Goal: Task Accomplishment & Management: Use online tool/utility

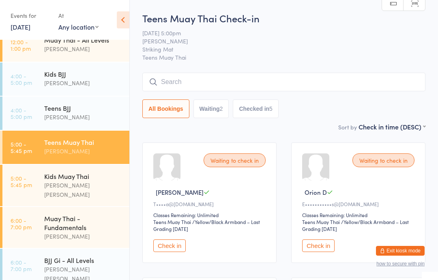
click at [55, 184] on div "[PERSON_NAME] [PERSON_NAME]" at bounding box center [83, 189] width 78 height 19
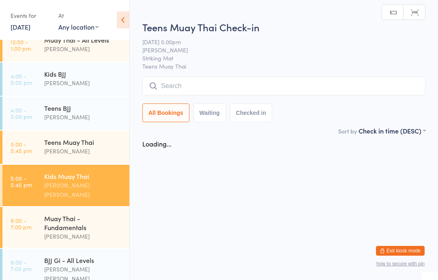
click at [75, 233] on div "[PERSON_NAME]" at bounding box center [83, 235] width 78 height 9
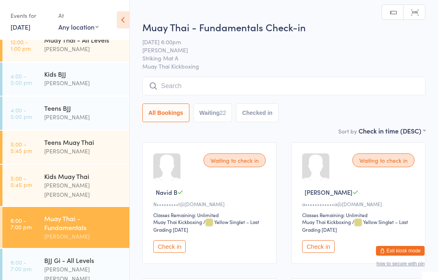
click at [316, 247] on button "Check in" at bounding box center [318, 246] width 32 height 13
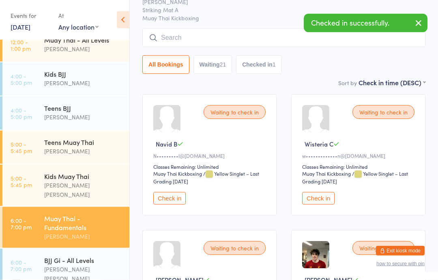
scroll to position [48, 0]
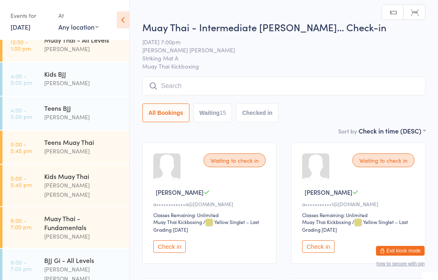
scroll to position [0, 0]
click at [168, 250] on button "Check in" at bounding box center [169, 245] width 32 height 13
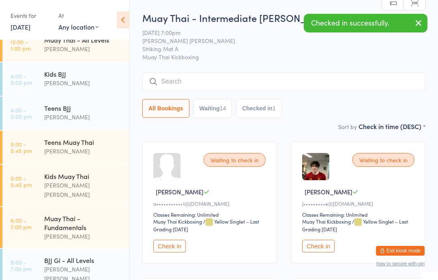
click at [194, 90] on input "search" at bounding box center [283, 81] width 283 height 19
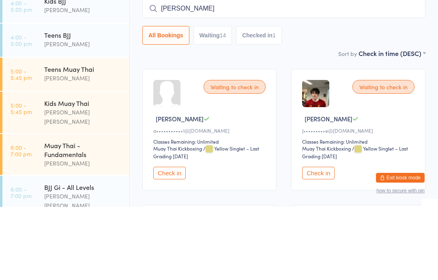
type input "[PERSON_NAME]"
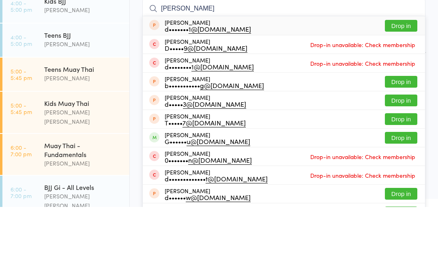
click at [397, 167] on button "Drop in" at bounding box center [400, 173] width 32 height 12
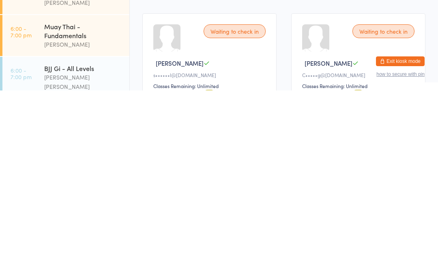
scroll to position [44, 0]
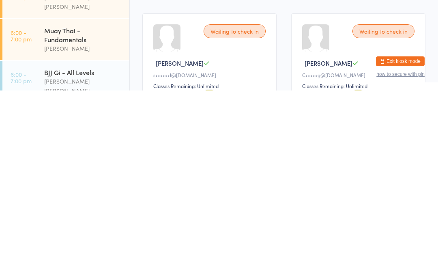
click at [65, 266] on div "[PERSON_NAME] [PERSON_NAME]" at bounding box center [83, 275] width 78 height 19
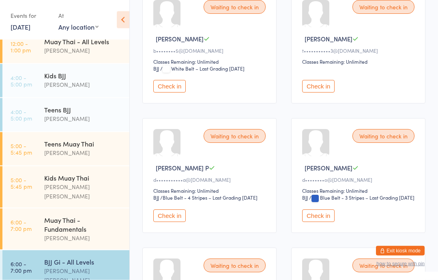
scroll to position [282, 0]
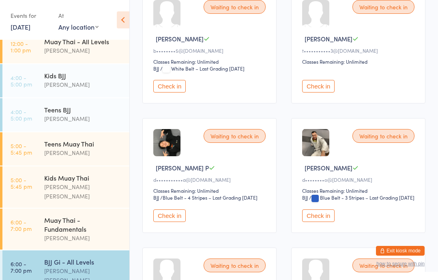
click at [318, 222] on button "Check in" at bounding box center [318, 215] width 32 height 13
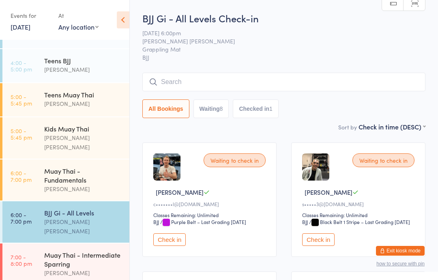
scroll to position [99, 0]
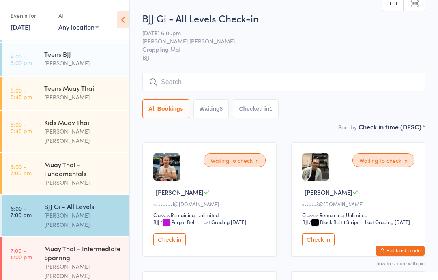
click at [51, 160] on div "Muay Thai - Fundamentals" at bounding box center [83, 169] width 78 height 18
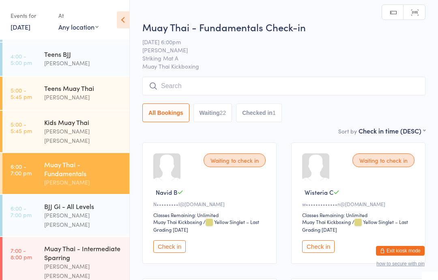
click at [254, 86] on input "search" at bounding box center [283, 86] width 283 height 19
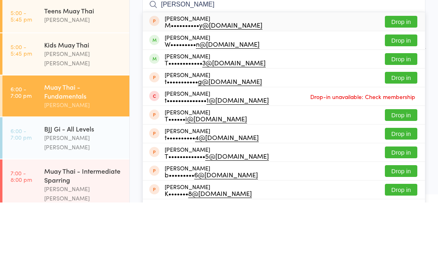
type input "[PERSON_NAME]"
click at [403, 112] on button "Drop in" at bounding box center [400, 118] width 32 height 12
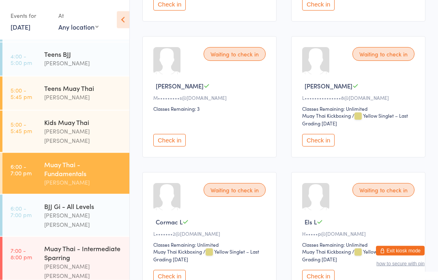
scroll to position [649, 0]
click at [177, 146] on button "Check in" at bounding box center [169, 140] width 32 height 13
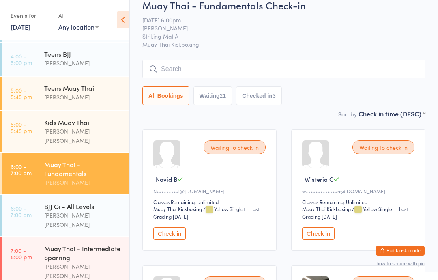
scroll to position [0, 0]
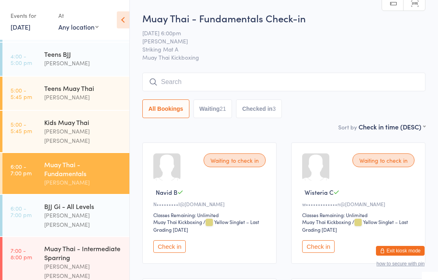
click at [276, 78] on input "search" at bounding box center [283, 82] width 283 height 19
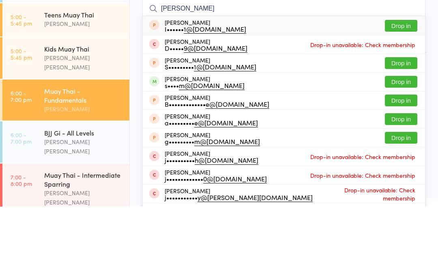
type input "[PERSON_NAME]"
click at [392, 149] on button "Drop in" at bounding box center [400, 155] width 32 height 12
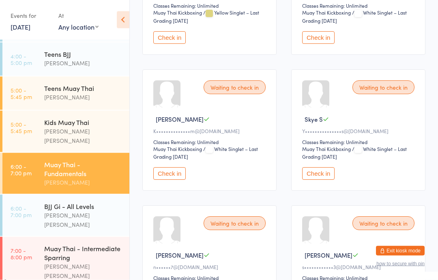
scroll to position [1159, 0]
click at [171, 179] on button "Check in" at bounding box center [169, 173] width 32 height 13
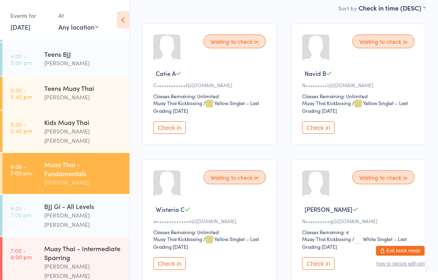
scroll to position [136, 0]
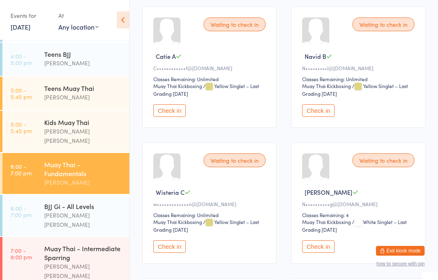
click at [323, 252] on button "Check in" at bounding box center [318, 246] width 32 height 13
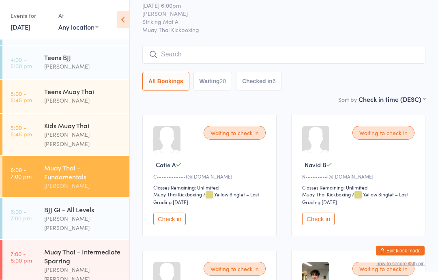
scroll to position [0, 0]
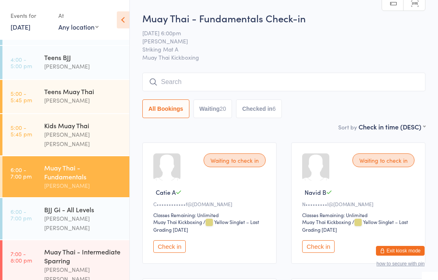
click at [207, 77] on input "search" at bounding box center [283, 82] width 283 height 19
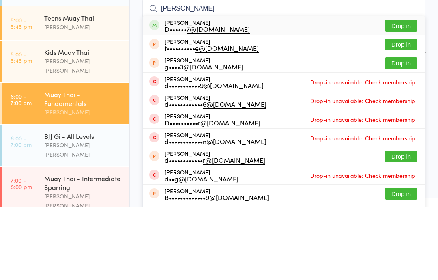
type input "[PERSON_NAME]"
click at [398, 93] on button "Drop in" at bounding box center [400, 99] width 32 height 12
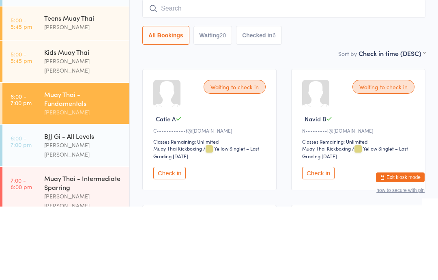
scroll to position [73, 0]
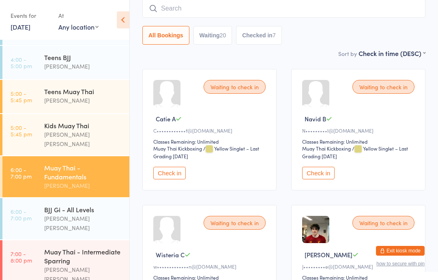
click at [327, 175] on button "Check in" at bounding box center [318, 173] width 32 height 13
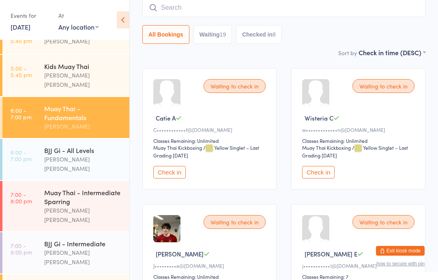
scroll to position [155, 0]
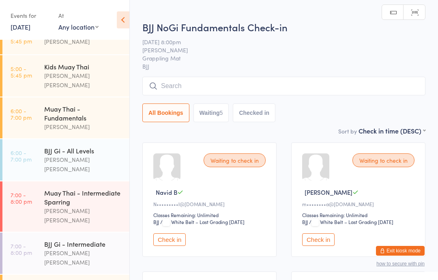
click at [170, 239] on button "Check in" at bounding box center [169, 239] width 32 height 13
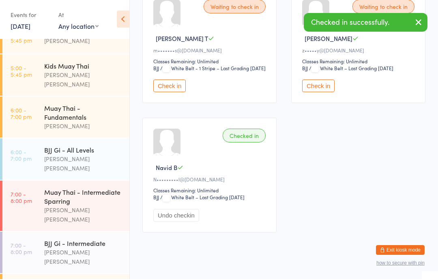
scroll to position [281, 0]
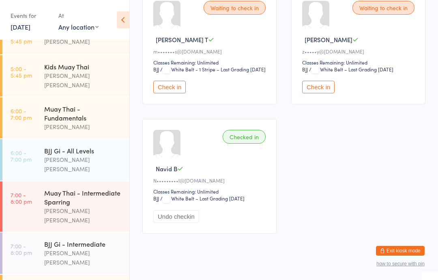
click at [75, 146] on div "BJJ Gi - All Levels" at bounding box center [83, 150] width 78 height 9
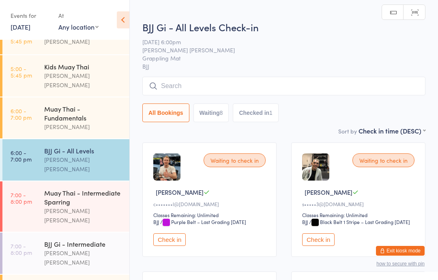
click at [226, 89] on input "search" at bounding box center [283, 86] width 283 height 19
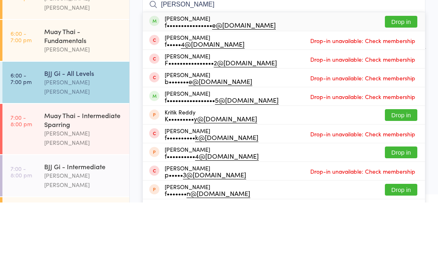
type input "[PERSON_NAME]"
click at [405, 93] on button "Drop in" at bounding box center [400, 99] width 32 height 12
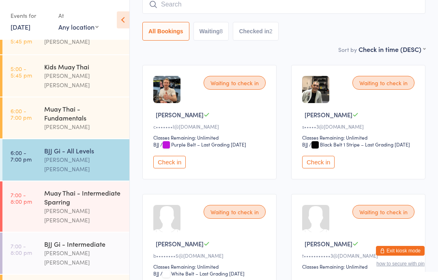
click at [56, 122] on div "[PERSON_NAME]" at bounding box center [83, 126] width 78 height 9
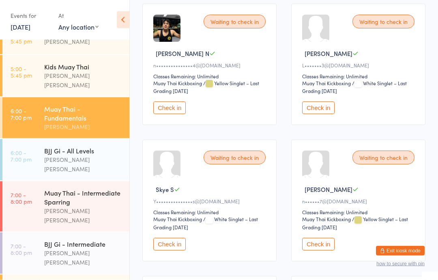
scroll to position [953, 0]
click at [175, 250] on button "Check in" at bounding box center [169, 243] width 32 height 13
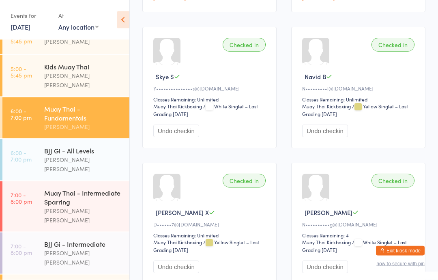
scroll to position [1338, 0]
click at [225, 81] on div "Skye S" at bounding box center [210, 76] width 115 height 9
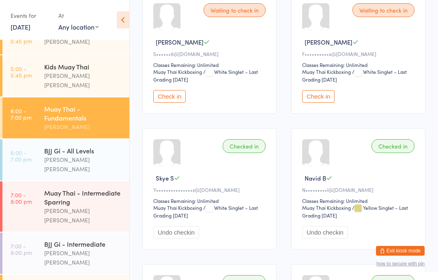
scroll to position [1233, 0]
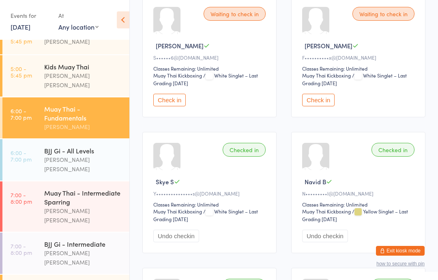
click at [76, 110] on div "Muay Thai - Fundamentals" at bounding box center [83, 113] width 78 height 18
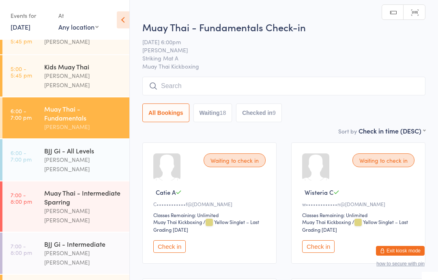
click at [207, 85] on input "search" at bounding box center [283, 86] width 283 height 19
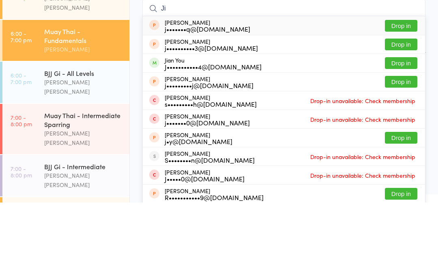
type input "J"
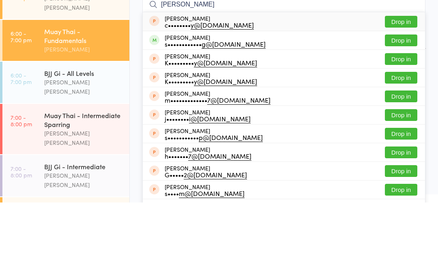
type input "[PERSON_NAME]"
click at [401, 112] on button "Drop in" at bounding box center [400, 118] width 32 height 12
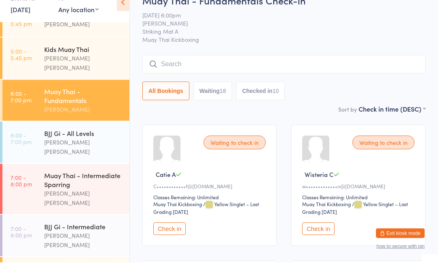
click at [85, 104] on div "Muay Thai - Fundamentals" at bounding box center [83, 113] width 78 height 18
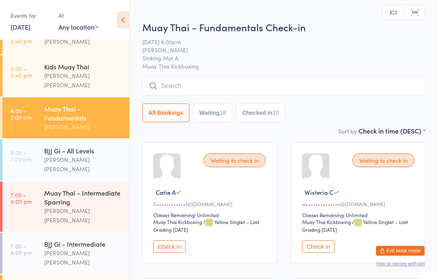
click at [263, 117] on button "Checked in 10" at bounding box center [260, 112] width 49 height 19
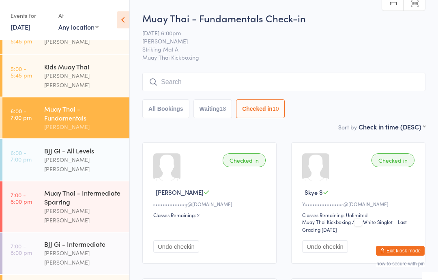
click at [257, 87] on input "search" at bounding box center [283, 82] width 283 height 19
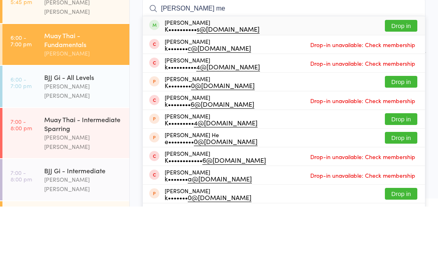
type input "[PERSON_NAME] me"
click at [405, 93] on button "Drop in" at bounding box center [400, 99] width 32 height 12
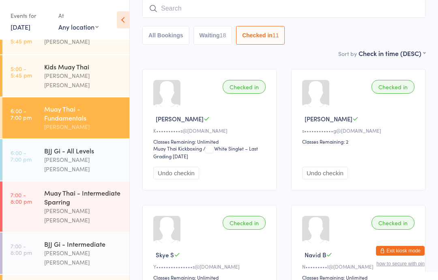
click at [322, 6] on input "search" at bounding box center [283, 8] width 283 height 19
type input "Y"
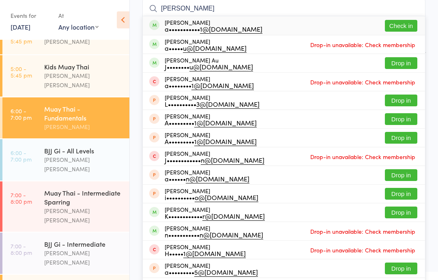
type input "[PERSON_NAME]"
click at [402, 21] on button "Check in" at bounding box center [400, 26] width 32 height 12
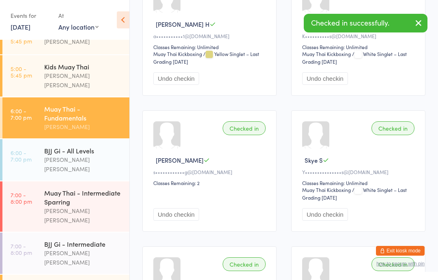
scroll to position [0, 0]
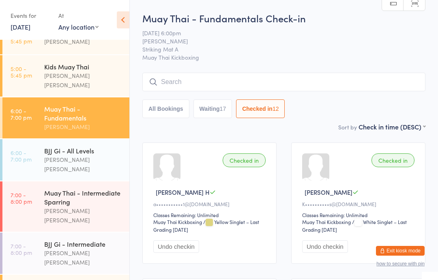
click at [77, 147] on div "BJJ Gi - All Levels" at bounding box center [83, 150] width 78 height 9
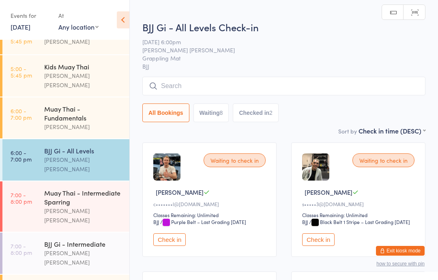
click at [210, 84] on input "search" at bounding box center [283, 86] width 283 height 19
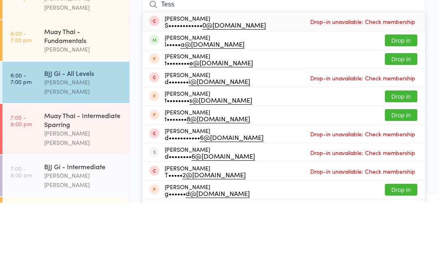
type input "Tess"
click at [404, 112] on button "Drop in" at bounding box center [400, 118] width 32 height 12
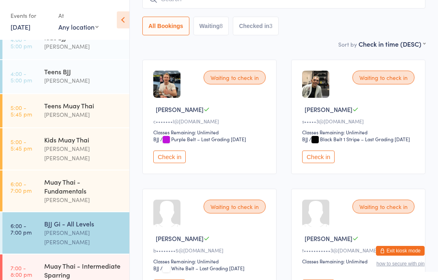
scroll to position [84, 0]
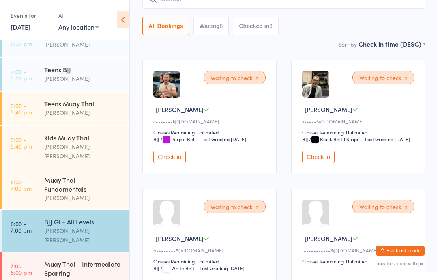
click at [85, 193] on div "[PERSON_NAME]" at bounding box center [83, 197] width 78 height 9
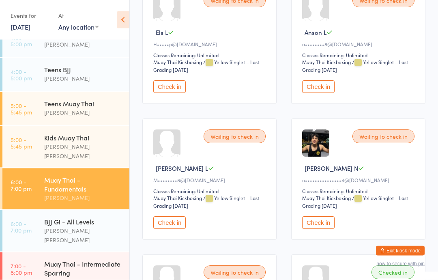
scroll to position [709, 0]
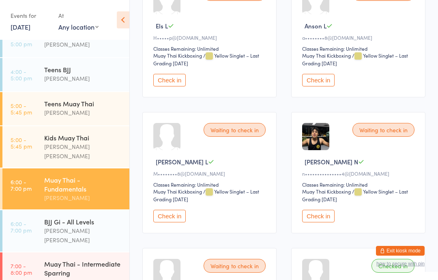
click at [171, 222] on button "Check in" at bounding box center [169, 215] width 32 height 13
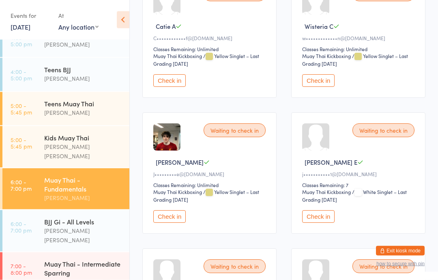
scroll to position [0, 0]
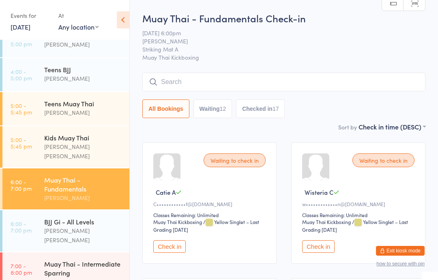
click at [282, 79] on input "search" at bounding box center [283, 82] width 283 height 19
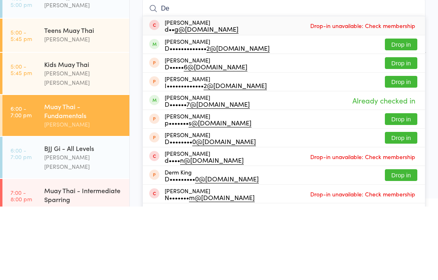
type input "D"
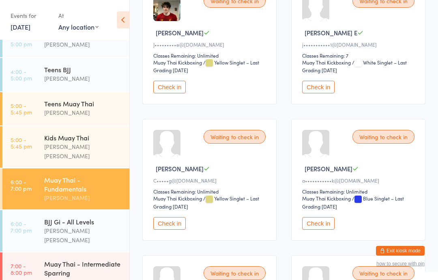
scroll to position [295, 0]
click at [325, 93] on button "Check in" at bounding box center [318, 86] width 32 height 13
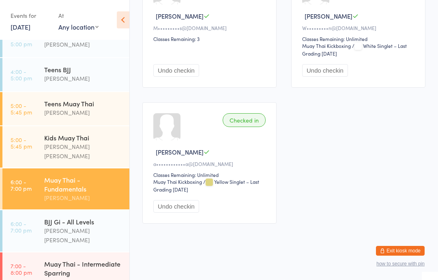
scroll to position [1992, 0]
click at [96, 226] on div "[PERSON_NAME] [PERSON_NAME]" at bounding box center [83, 235] width 78 height 19
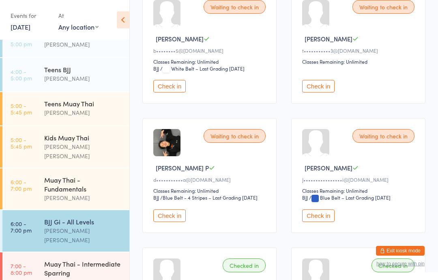
scroll to position [284, 0]
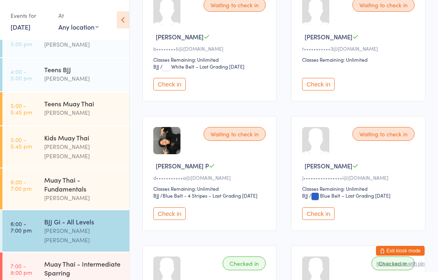
click at [170, 90] on button "Check in" at bounding box center [169, 84] width 32 height 13
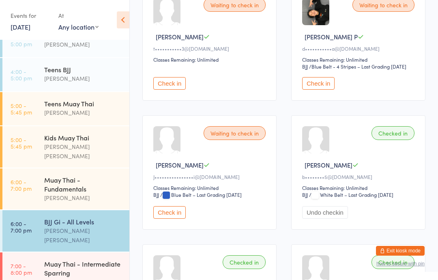
click at [90, 176] on div "Muay Thai - Fundamentals" at bounding box center [83, 184] width 78 height 18
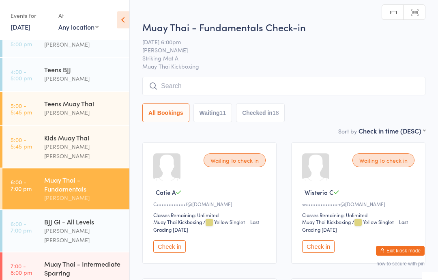
click at [244, 93] on input "search" at bounding box center [283, 86] width 283 height 19
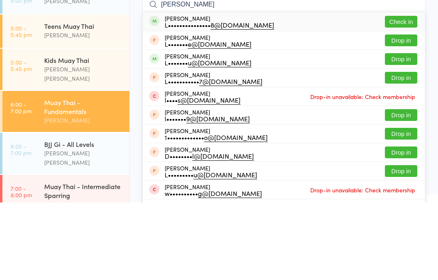
type input "[PERSON_NAME]"
click at [410, 93] on button "Check in" at bounding box center [400, 99] width 32 height 12
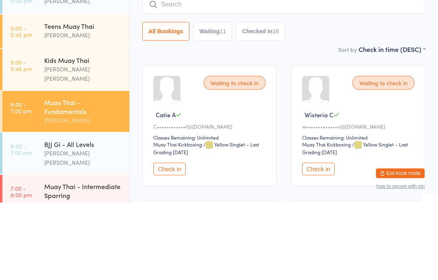
scroll to position [77, 0]
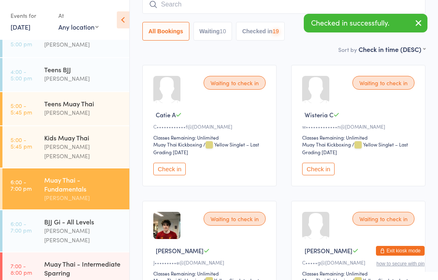
click at [281, 4] on input "search" at bounding box center [283, 4] width 283 height 19
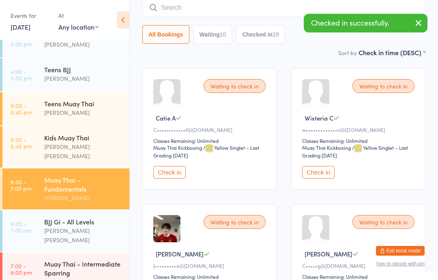
scroll to position [73, 0]
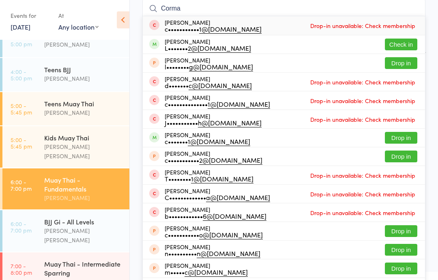
type input "Corma"
click at [410, 40] on button "Check in" at bounding box center [400, 44] width 32 height 12
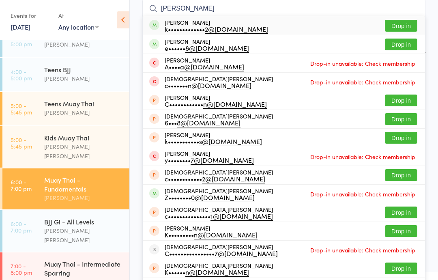
type input "[PERSON_NAME]"
click at [404, 27] on button "Drop in" at bounding box center [400, 26] width 32 height 12
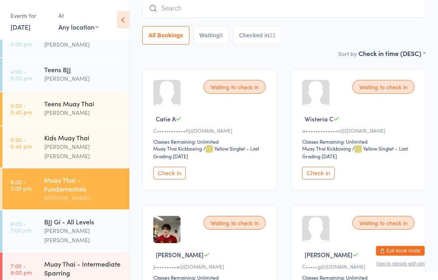
click at [92, 226] on div "[PERSON_NAME] [PERSON_NAME]" at bounding box center [83, 235] width 78 height 19
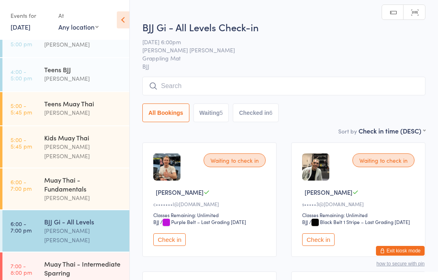
click at [177, 246] on button "Check in" at bounding box center [169, 239] width 32 height 13
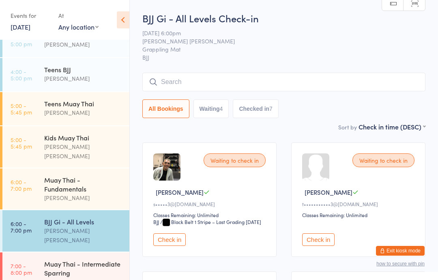
click at [247, 78] on input "search" at bounding box center [283, 82] width 283 height 19
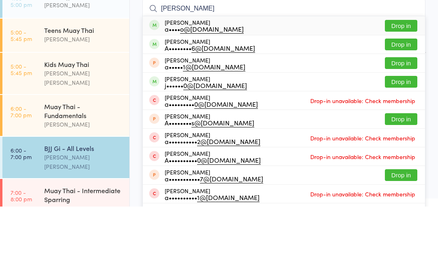
type input "[PERSON_NAME]"
click at [397, 93] on button "Drop in" at bounding box center [400, 99] width 32 height 12
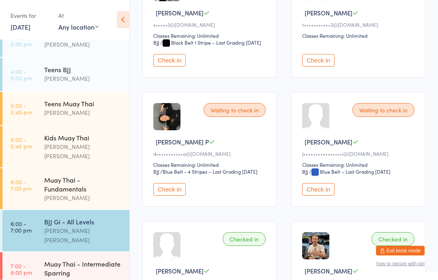
scroll to position [179, 0]
click at [322, 66] on button "Check in" at bounding box center [318, 60] width 32 height 13
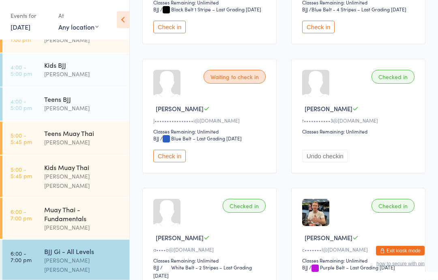
scroll to position [55, 0]
click at [74, 209] on div "Muay Thai - Fundamentals" at bounding box center [83, 213] width 78 height 18
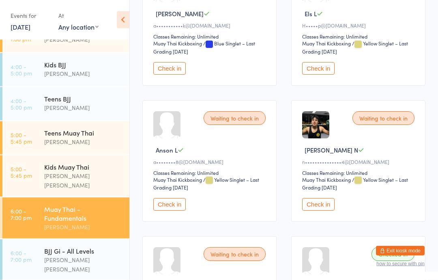
scroll to position [450, 0]
click at [318, 210] on button "Check in" at bounding box center [318, 204] width 32 height 13
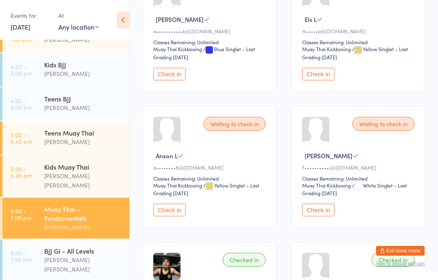
scroll to position [436, 0]
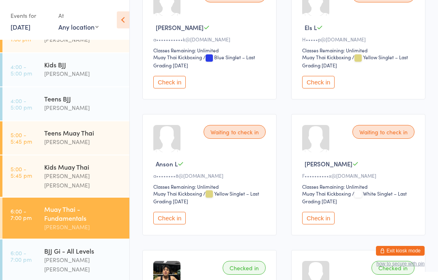
click at [92, 255] on div "[PERSON_NAME] [PERSON_NAME]" at bounding box center [83, 264] width 78 height 19
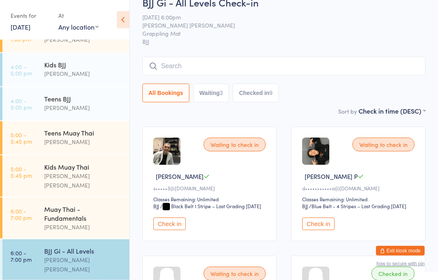
scroll to position [16, 0]
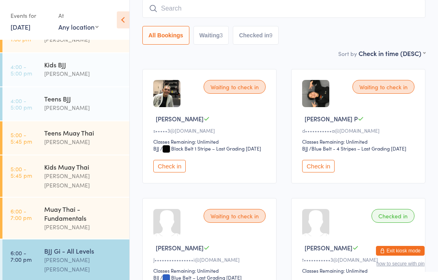
click at [280, 9] on input "search" at bounding box center [283, 8] width 283 height 19
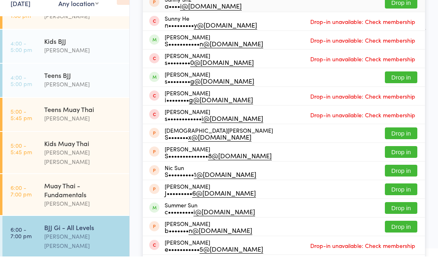
type input "Sunny"
click at [405, 95] on button "Drop in" at bounding box center [400, 101] width 32 height 12
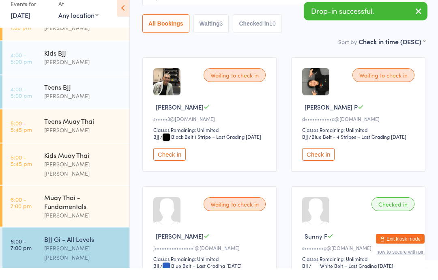
click at [259, 27] on button "Checked in 10" at bounding box center [257, 35] width 49 height 19
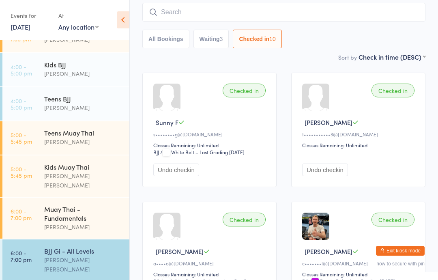
scroll to position [71, 0]
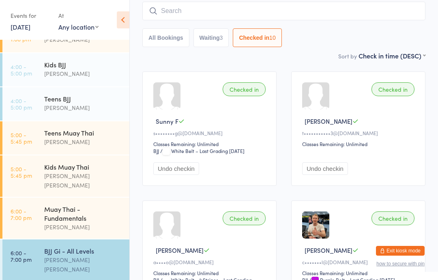
click at [172, 37] on button "All Bookings" at bounding box center [165, 37] width 47 height 19
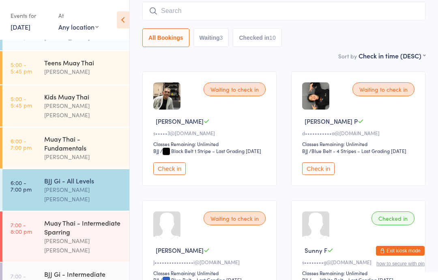
scroll to position [128, 0]
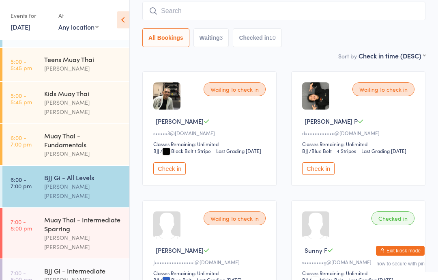
click at [107, 141] on div "Muay Thai - Fundamentals" at bounding box center [83, 140] width 78 height 18
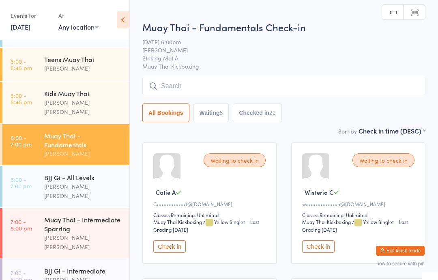
click at [302, 95] on input "search" at bounding box center [283, 86] width 283 height 19
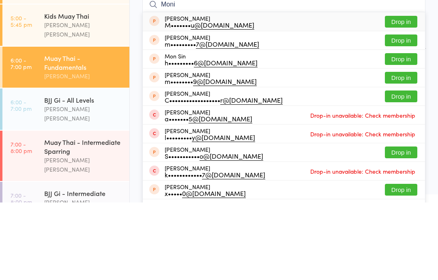
type input "Moni"
click at [407, 93] on button "Drop in" at bounding box center [400, 99] width 32 height 12
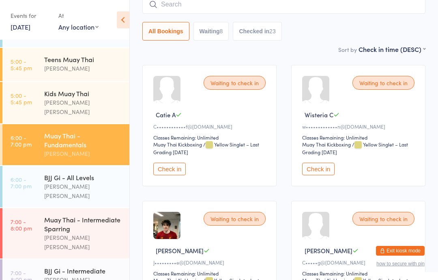
click at [81, 215] on div "Muay Thai - Intermediate Sparring" at bounding box center [83, 224] width 78 height 18
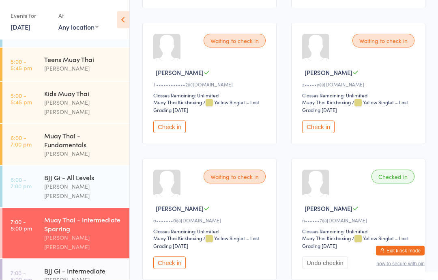
scroll to position [1196, 0]
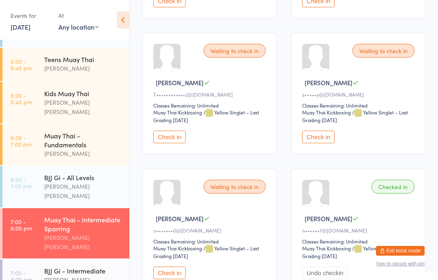
click at [318, 143] on button "Check in" at bounding box center [318, 136] width 32 height 13
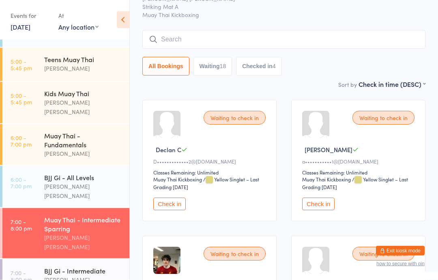
scroll to position [0, 0]
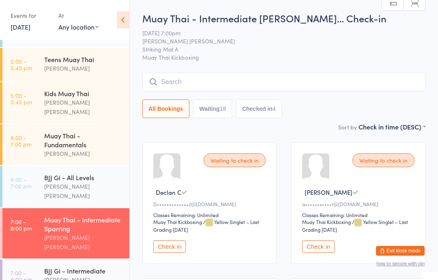
click at [291, 85] on input "search" at bounding box center [283, 82] width 283 height 19
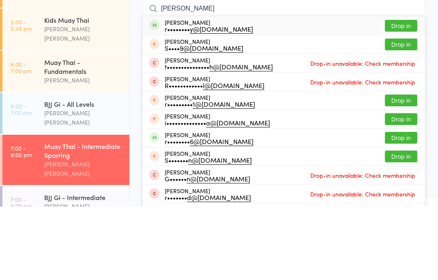
type input "[PERSON_NAME]"
click at [413, 93] on button "Drop in" at bounding box center [400, 99] width 32 height 12
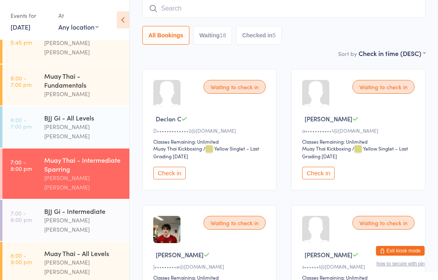
scroll to position [187, 0]
click at [85, 156] on div "Muay Thai - Intermediate Sparring" at bounding box center [83, 165] width 78 height 18
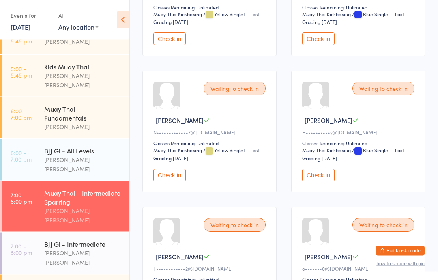
scroll to position [1022, 0]
click at [326, 181] on button "Check in" at bounding box center [318, 175] width 32 height 13
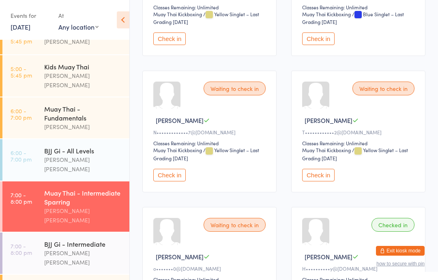
click at [96, 188] on div "Muay Thai - Intermediate Sparring" at bounding box center [83, 197] width 78 height 18
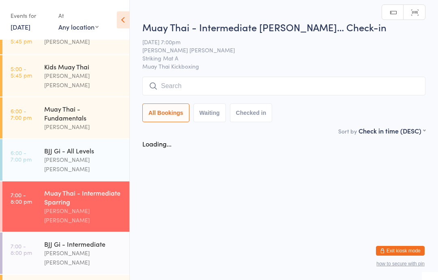
scroll to position [0, 0]
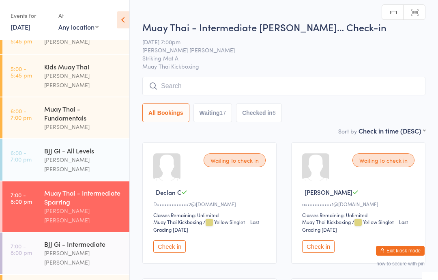
click at [213, 86] on input "search" at bounding box center [283, 86] width 283 height 19
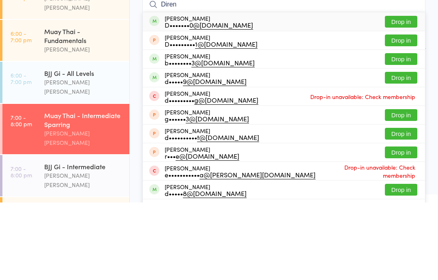
type input "Diren"
click at [402, 93] on button "Drop in" at bounding box center [400, 99] width 32 height 12
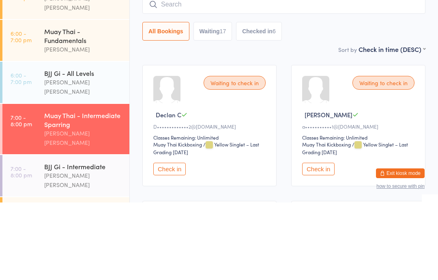
scroll to position [77, 0]
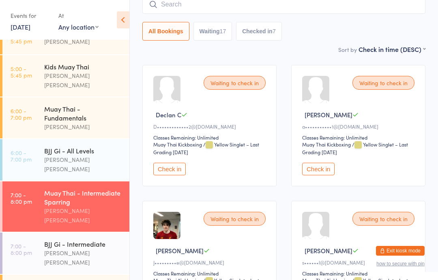
click at [379, 214] on div "Waiting to check in [PERSON_NAME] D s•••••• l@[DOMAIN_NAME] Classes Remaining: …" at bounding box center [358, 261] width 134 height 121
click at [379, 224] on div "Waiting to check in" at bounding box center [383, 218] width 62 height 14
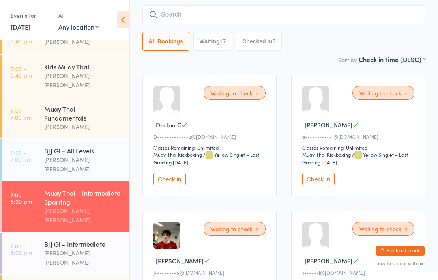
click at [380, 235] on div "Waiting to check in" at bounding box center [383, 229] width 62 height 14
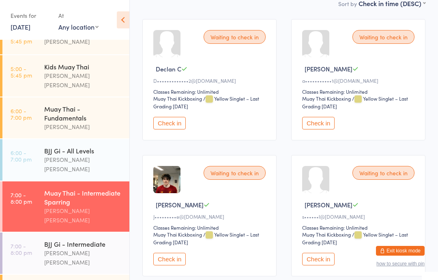
scroll to position [124, 0]
click at [324, 265] on button "Check in" at bounding box center [318, 258] width 32 height 13
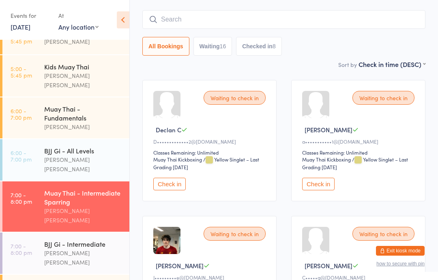
scroll to position [0, 0]
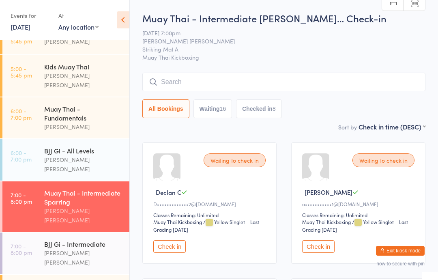
click at [254, 75] on input "search" at bounding box center [283, 82] width 283 height 19
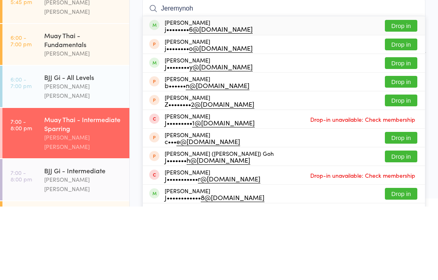
type input "Jeremynoh"
click at [409, 93] on button "Drop in" at bounding box center [400, 99] width 32 height 12
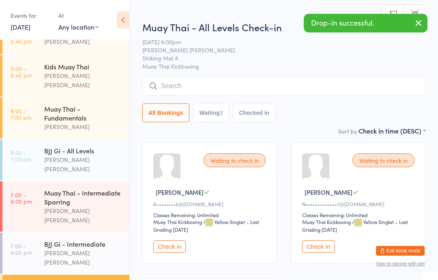
click at [259, 89] on input "search" at bounding box center [283, 86] width 283 height 19
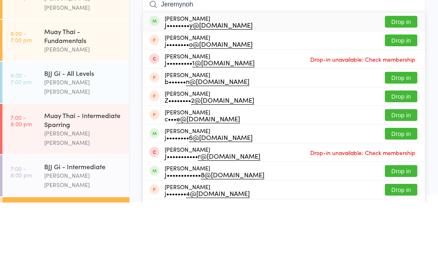
type input "Jeremynoh"
click at [405, 93] on button "Drop in" at bounding box center [400, 99] width 32 height 12
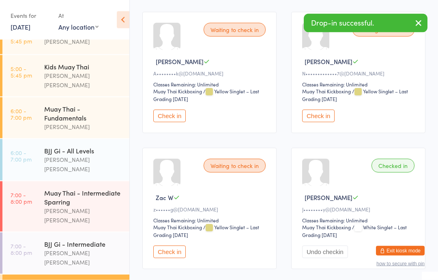
scroll to position [136, 0]
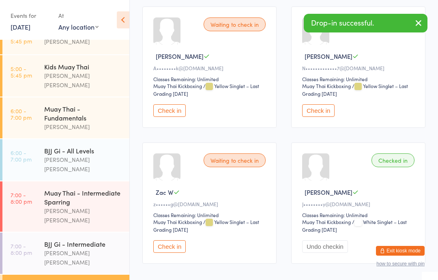
click at [338, 252] on button "Undo checkin" at bounding box center [325, 246] width 46 height 13
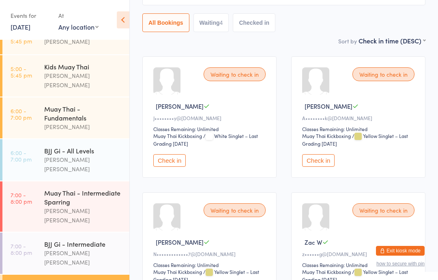
scroll to position [98, 0]
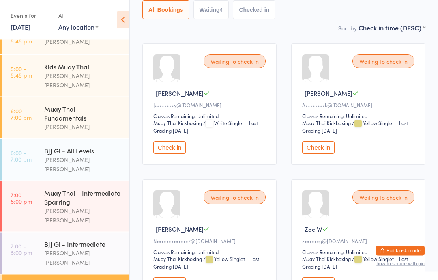
click at [245, 85] on div "Waiting to check in [PERSON_NAME] [PERSON_NAME]•••••••• y@[DOMAIN_NAME] Classes…" at bounding box center [209, 104] width 134 height 121
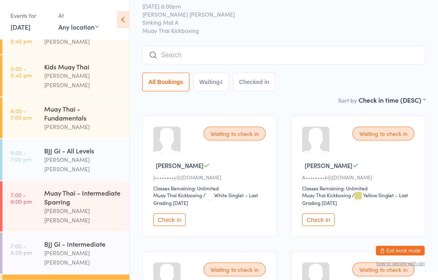
scroll to position [0, 0]
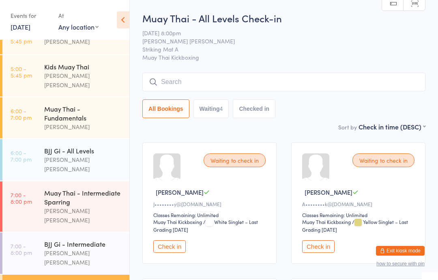
click at [308, 85] on input "search" at bounding box center [283, 82] width 283 height 19
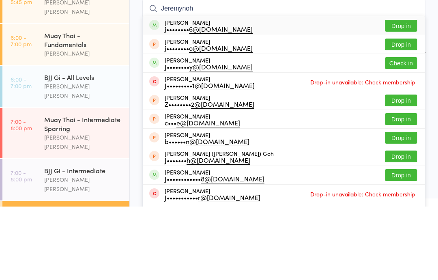
type input "Jeremynoh"
click at [407, 93] on button "Drop in" at bounding box center [400, 99] width 32 height 12
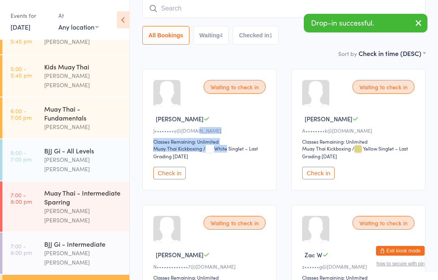
click at [292, 61] on main "Muay Thai - All Levels Check-in [DATE] 8:00pm [PERSON_NAME] [PERSON_NAME] Strik…" at bounding box center [283, 203] width 283 height 531
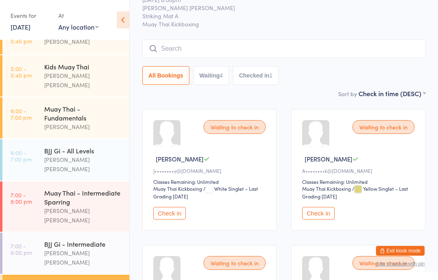
click at [235, 50] on input "search" at bounding box center [283, 48] width 283 height 19
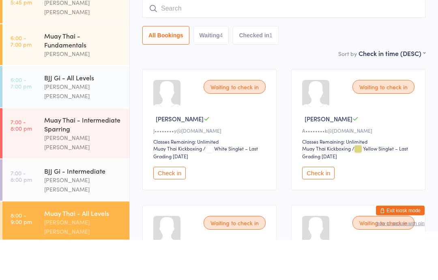
scroll to position [187, 0]
click at [75, 113] on div "BJJ Gi - All Levels" at bounding box center [83, 117] width 78 height 9
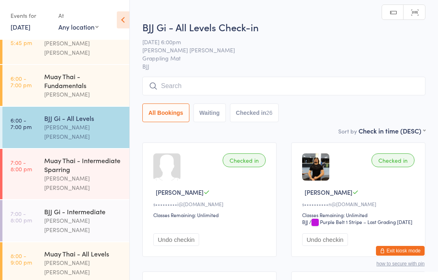
click at [267, 86] on input "search" at bounding box center [283, 86] width 283 height 19
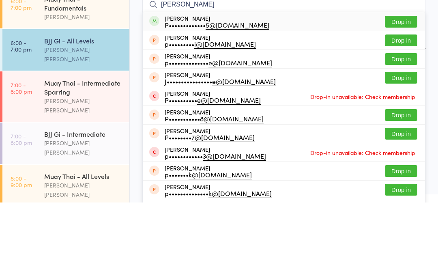
type input "[PERSON_NAME]"
click at [397, 93] on button "Drop in" at bounding box center [400, 99] width 32 height 12
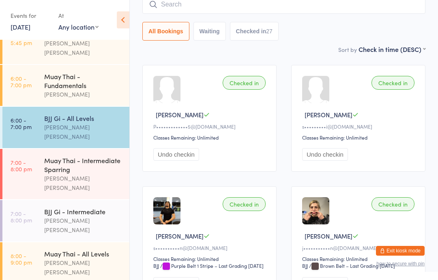
click at [71, 156] on div "Muay Thai - Intermediate Sparring" at bounding box center [83, 165] width 78 height 18
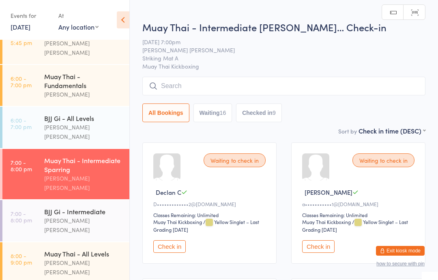
click at [302, 83] on input "search" at bounding box center [283, 86] width 283 height 19
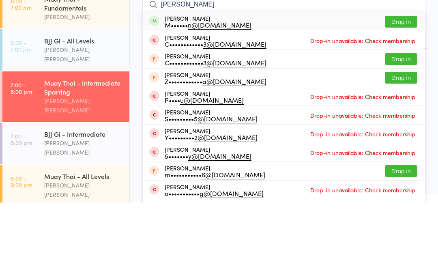
type input "[PERSON_NAME]"
click at [407, 93] on button "Drop in" at bounding box center [400, 99] width 32 height 12
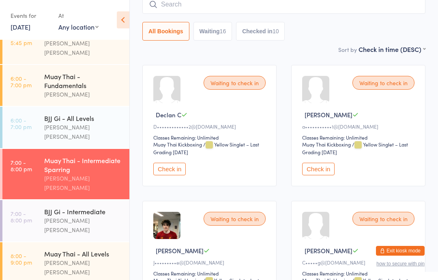
click at [224, 9] on input "search" at bounding box center [283, 4] width 283 height 19
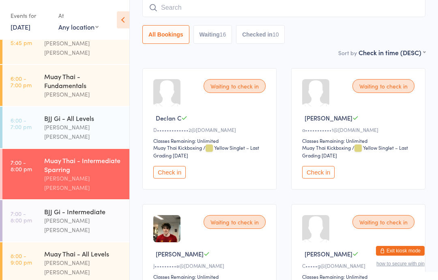
scroll to position [73, 0]
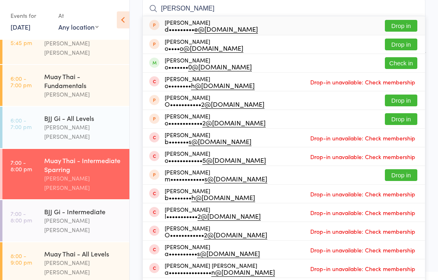
type input "[PERSON_NAME]"
click at [406, 63] on button "Check in" at bounding box center [400, 63] width 32 height 12
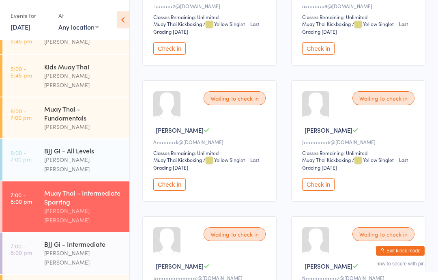
scroll to position [742, 0]
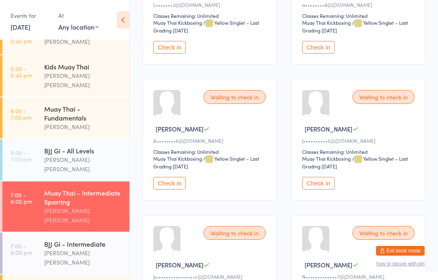
click at [316, 189] on button "Check in" at bounding box center [318, 183] width 32 height 13
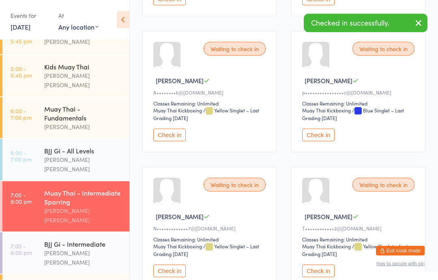
scroll to position [791, 0]
click at [333, 141] on button "Check in" at bounding box center [318, 134] width 32 height 13
click at [332, 141] on button "Check in" at bounding box center [318, 134] width 32 height 13
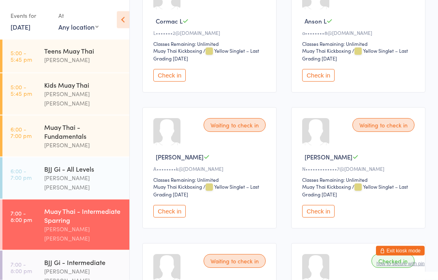
scroll to position [137, 0]
click at [50, 174] on div "[PERSON_NAME] [PERSON_NAME]" at bounding box center [83, 182] width 78 height 19
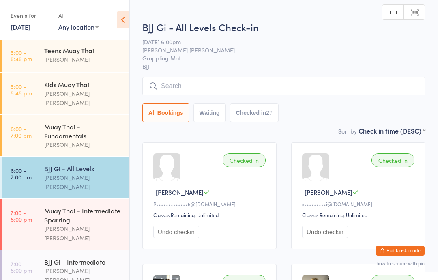
click at [76, 206] on div "Muay Thai - Intermediate Sparring" at bounding box center [83, 215] width 78 height 18
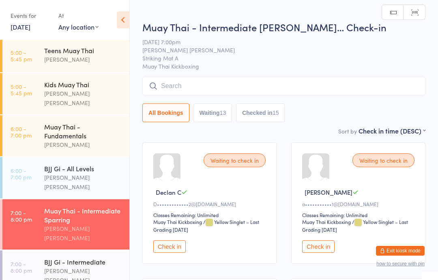
click at [168, 88] on input "search" at bounding box center [283, 86] width 283 height 19
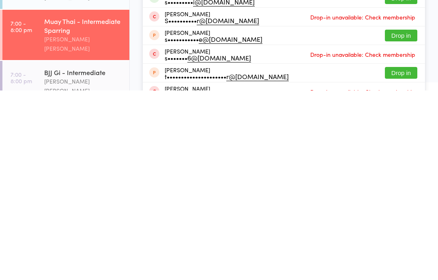
scroll to position [6, 0]
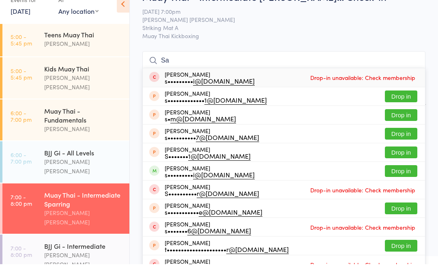
type input "S"
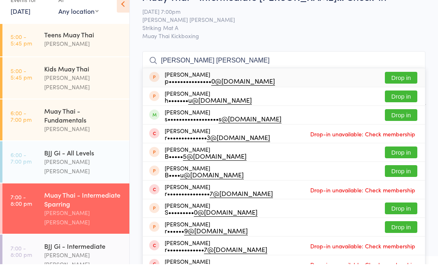
type input "[PERSON_NAME] [PERSON_NAME]"
click at [387, 88] on button "Drop in" at bounding box center [400, 94] width 32 height 12
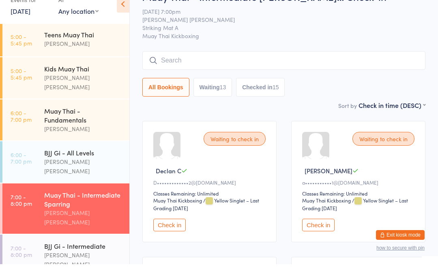
scroll to position [21, 0]
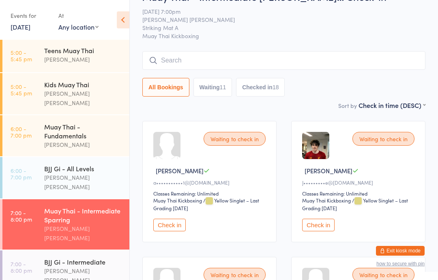
click at [225, 43] on div "Muay Thai - Intermediate [PERSON_NAME]… Check-in [DATE] 7:00pm [PERSON_NAME] [P…" at bounding box center [283, 45] width 283 height 111
click at [224, 70] on input "search" at bounding box center [283, 60] width 283 height 19
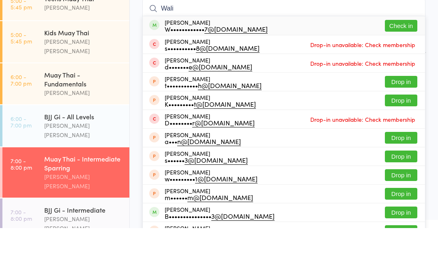
type input "Wali"
click at [401, 72] on button "Check in" at bounding box center [400, 78] width 32 height 12
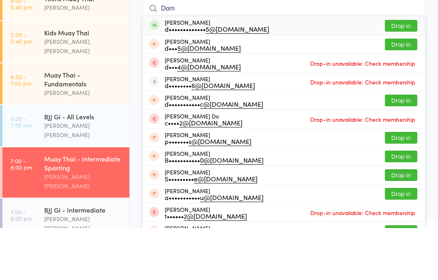
type input "Dom"
click at [406, 72] on button "Drop in" at bounding box center [400, 78] width 32 height 12
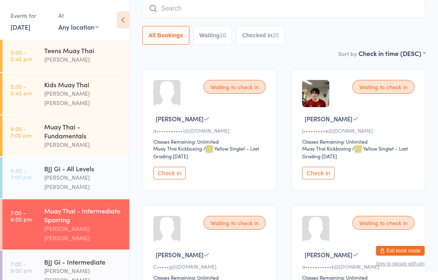
click at [280, 7] on input "search" at bounding box center [283, 8] width 283 height 19
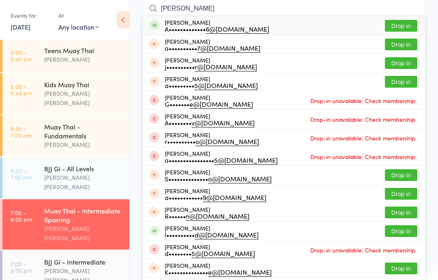
type input "[PERSON_NAME]"
click at [404, 24] on button "Drop in" at bounding box center [400, 26] width 32 height 12
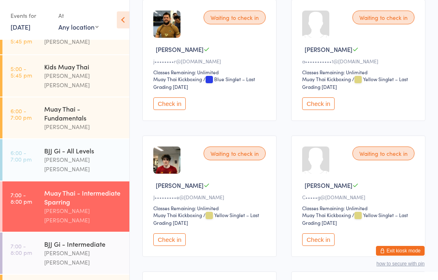
scroll to position [0, 0]
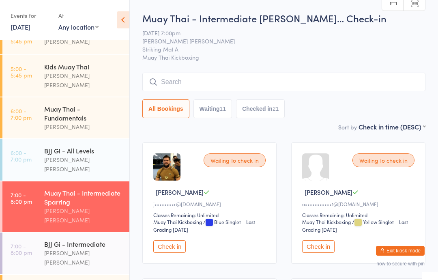
click at [123, 14] on icon at bounding box center [123, 19] width 13 height 17
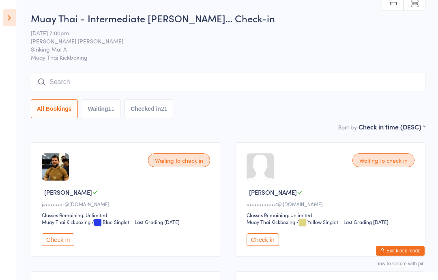
click at [9, 23] on icon at bounding box center [9, 17] width 13 height 17
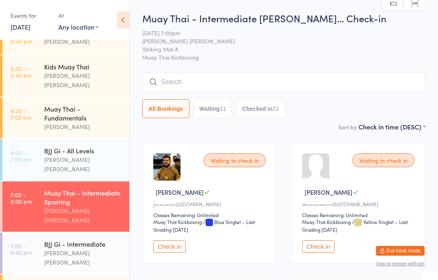
click at [30, 27] on link "[DATE]" at bounding box center [21, 26] width 20 height 9
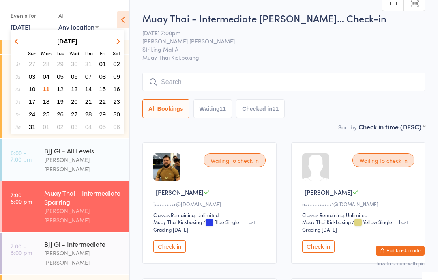
click at [61, 88] on span "12" at bounding box center [60, 88] width 7 height 7
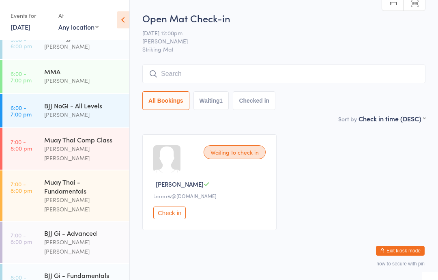
scroll to position [203, 0]
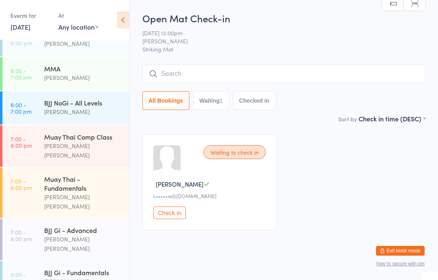
click at [90, 174] on div "Muay Thai - Fundamentals" at bounding box center [83, 183] width 78 height 18
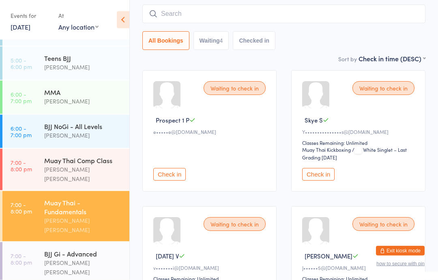
scroll to position [44, 0]
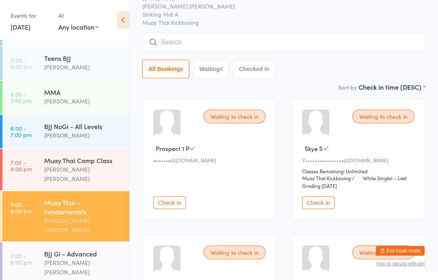
click at [318, 41] on input "search" at bounding box center [283, 42] width 283 height 19
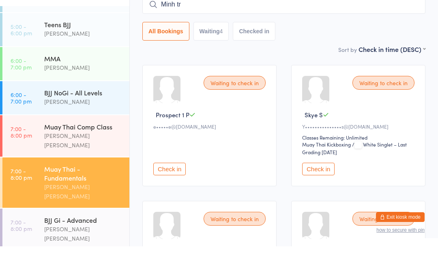
type input "[PERSON_NAME]"
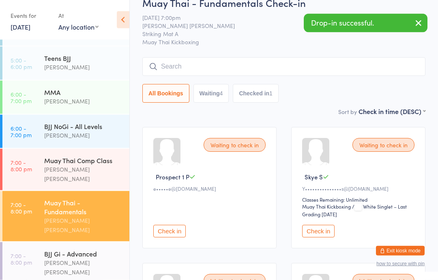
scroll to position [0, 0]
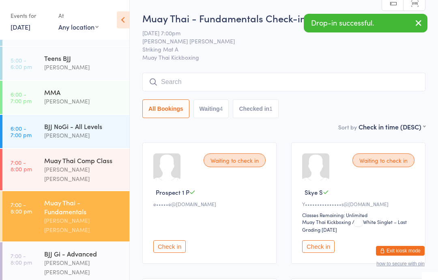
click at [247, 88] on input "search" at bounding box center [283, 82] width 283 height 19
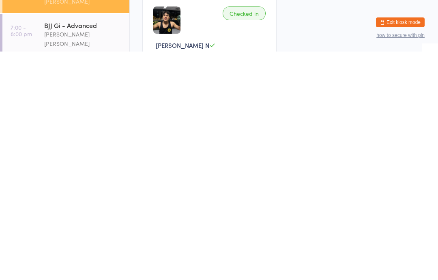
scroll to position [171, 0]
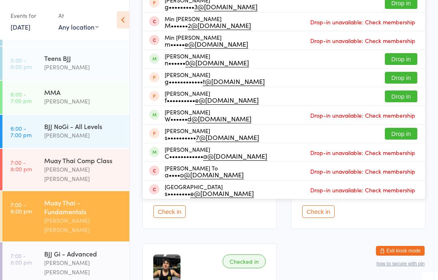
type input "Minh"
click at [317, 252] on div "Waiting to check in Prospect 1 P e••••• e@[DOMAIN_NAME] Check in Waiting to che…" at bounding box center [283, 168] width 297 height 408
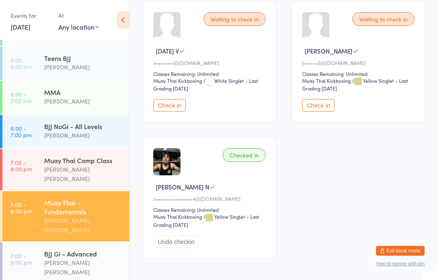
scroll to position [277, 0]
click at [190, 247] on button "Undo checkin" at bounding box center [176, 241] width 46 height 13
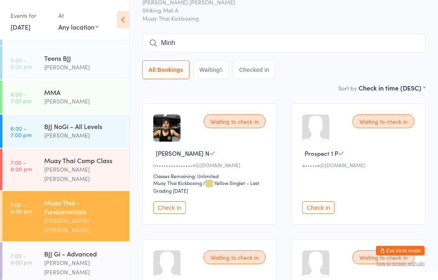
scroll to position [0, 0]
